Goal: Task Accomplishment & Management: Manage account settings

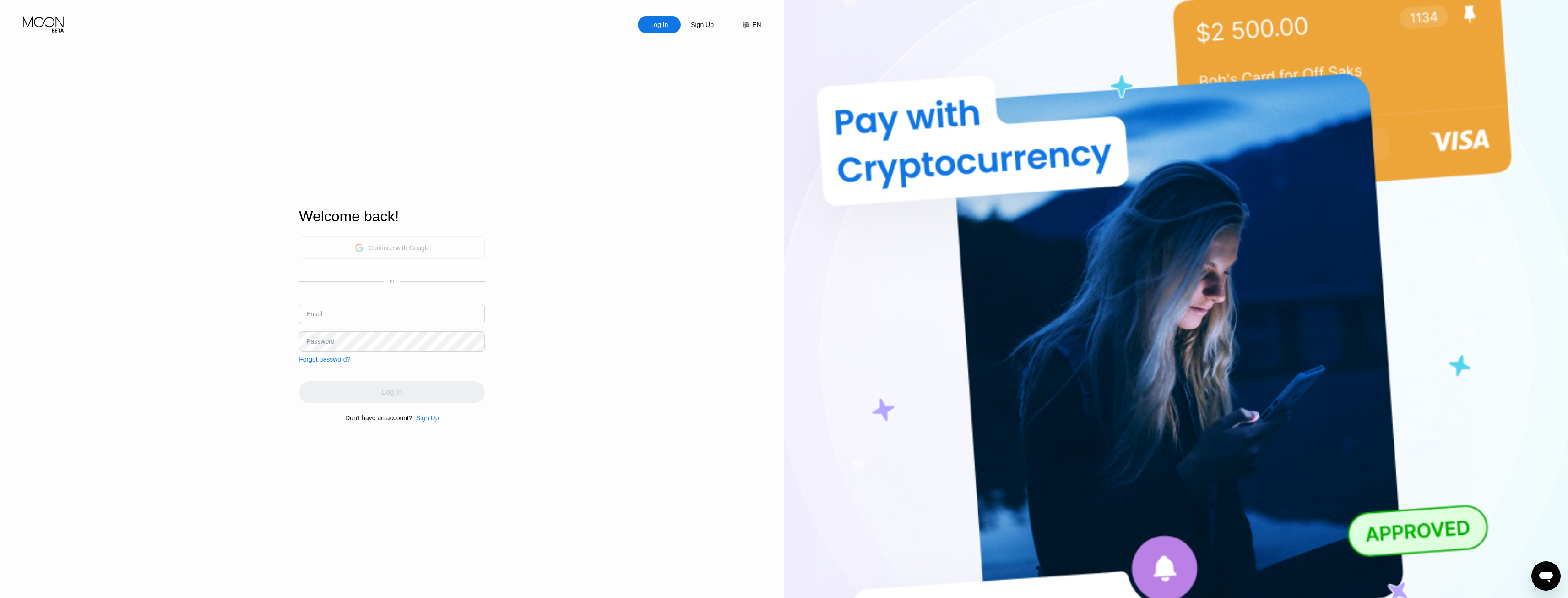
click at [365, 257] on div "Continue with Google" at bounding box center [391, 247] width 186 height 23
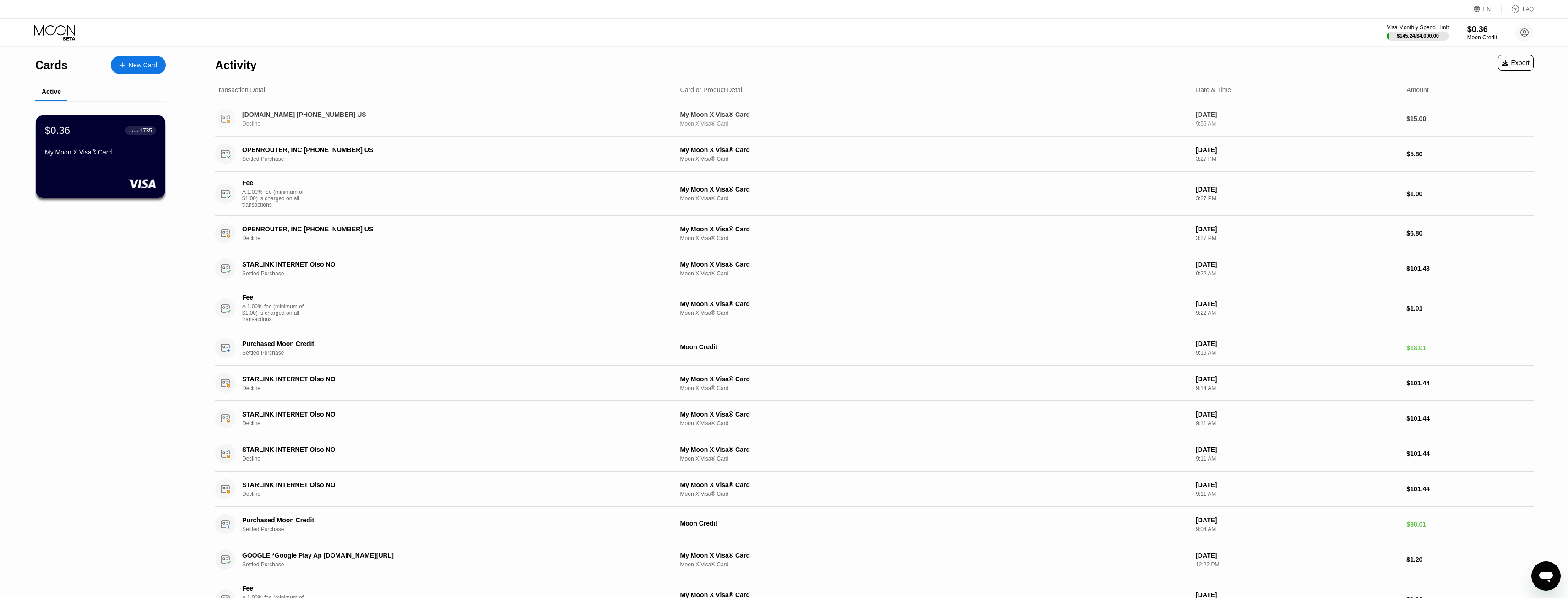
click at [454, 106] on div "[DOMAIN_NAME] [PHONE_NUMBER] US Decline My Moon X Visa® Card Moon X Visa® Card …" at bounding box center [874, 119] width 1318 height 35
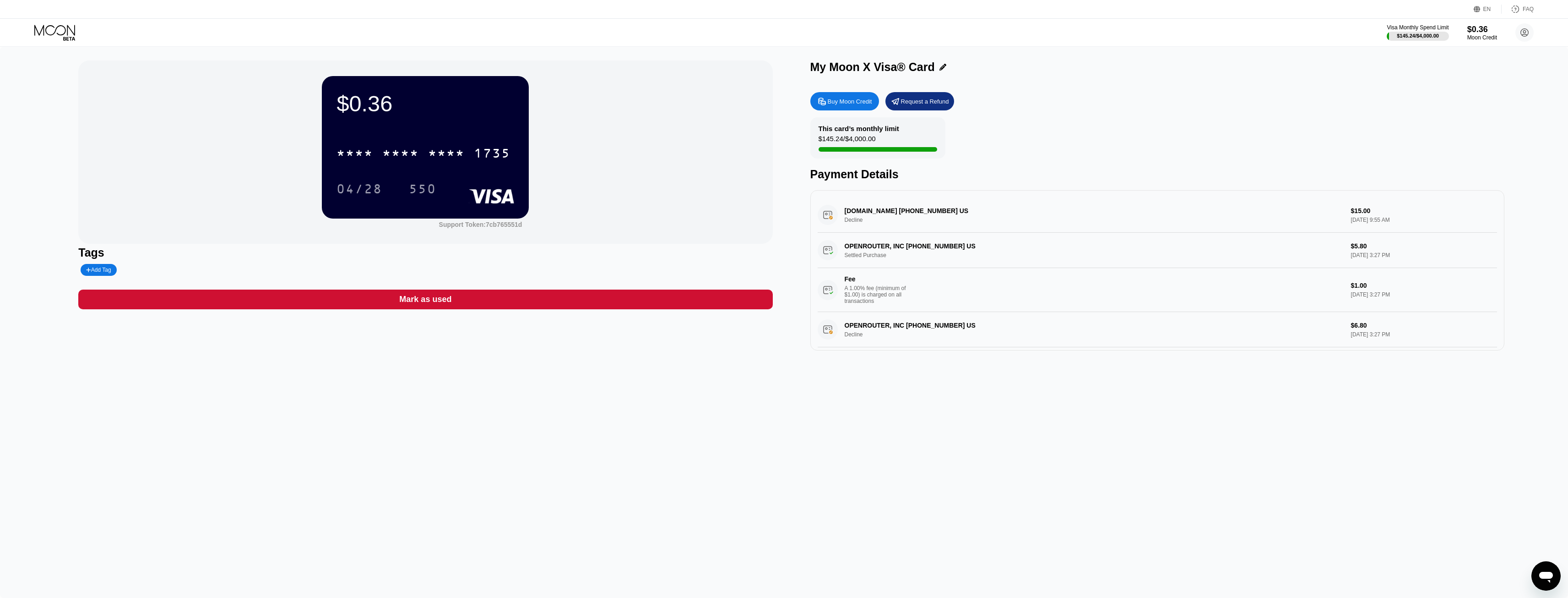
click at [902, 211] on div "[DOMAIN_NAME] [PHONE_NUMBER] US Decline $15.00 [DATE] 9:55 AM" at bounding box center [1157, 215] width 679 height 35
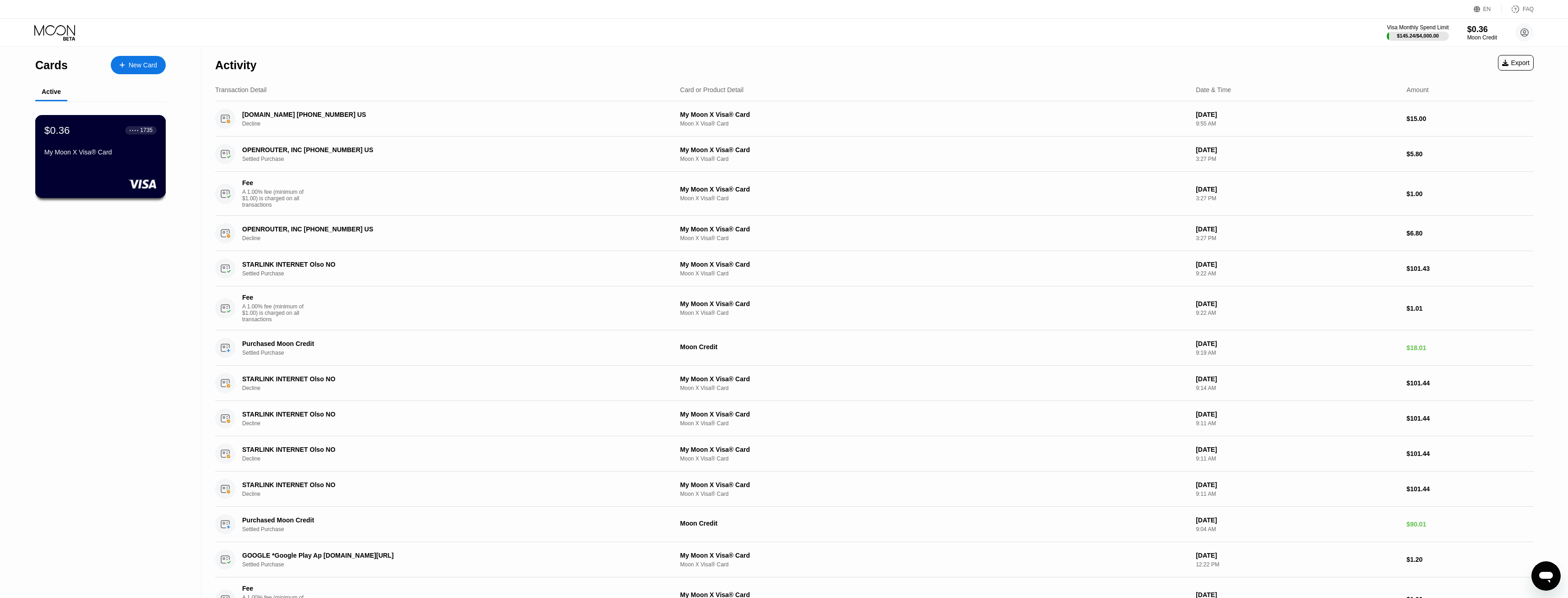
click at [55, 134] on div "$0.36" at bounding box center [57, 130] width 26 height 12
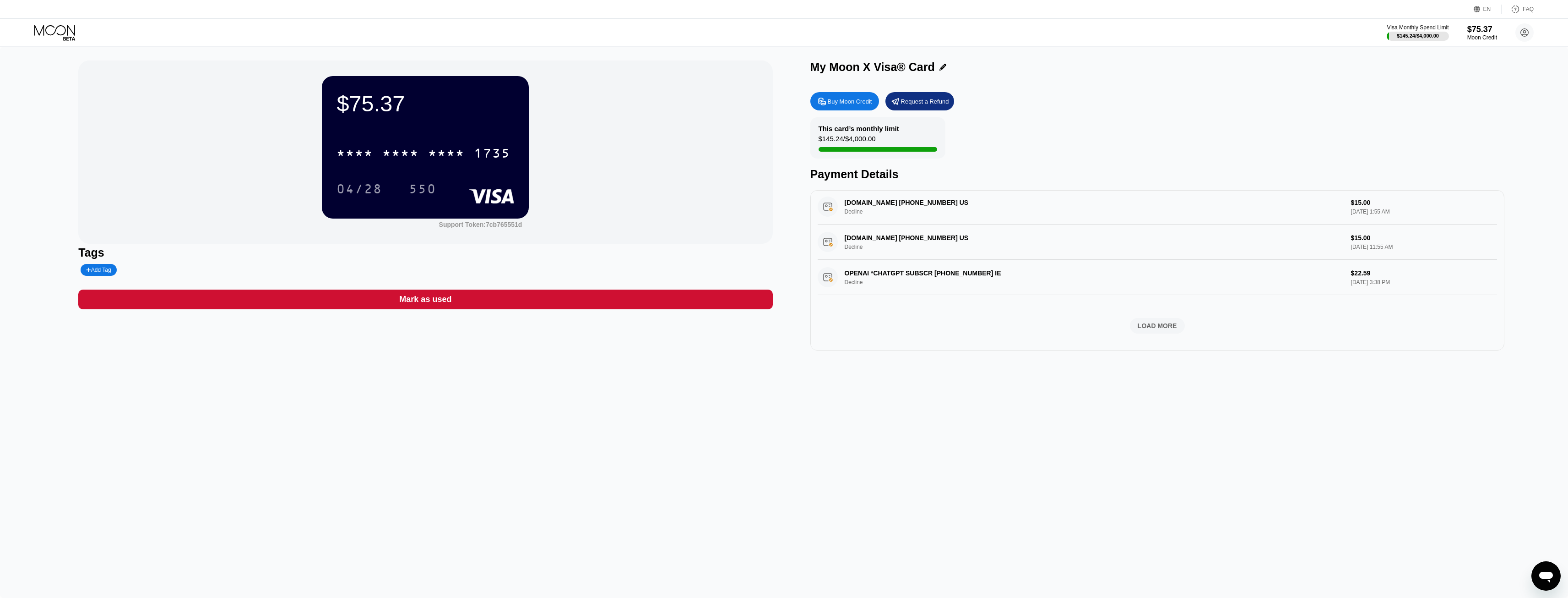
scroll to position [458, 0]
